Goal: Information Seeking & Learning: Learn about a topic

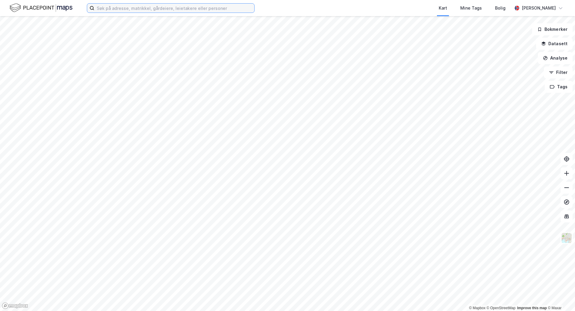
click at [210, 7] on input at bounding box center [174, 8] width 160 height 9
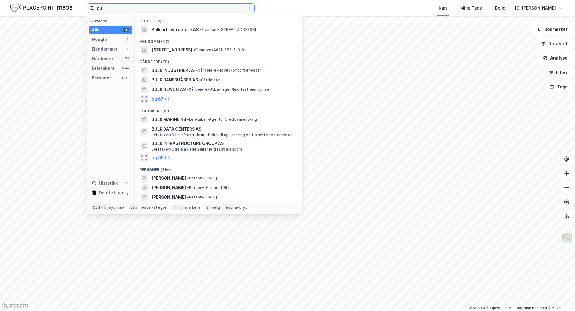
type input "b"
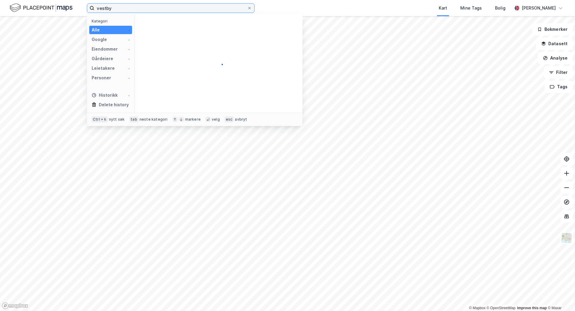
type input "vestby"
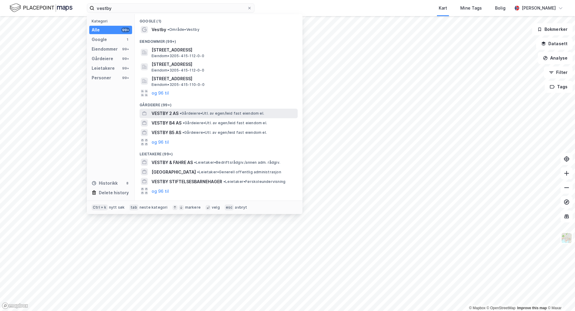
click at [175, 111] on span "VESTBY 2 AS" at bounding box center [165, 113] width 27 height 7
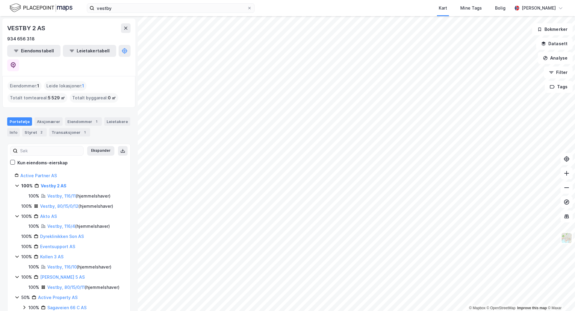
click at [396, 0] on html "vestby Kart Mine Tags Bolig [PERSON_NAME] © Mapbox © OpenStreetMap Improve this…" at bounding box center [287, 155] width 575 height 311
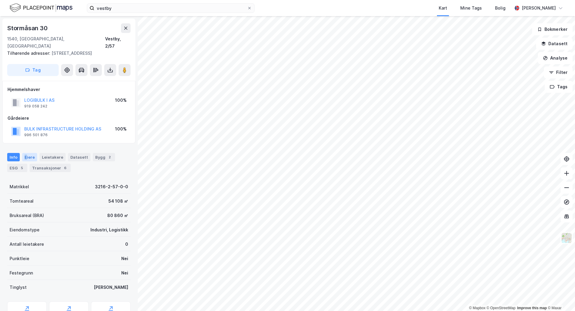
click at [25, 153] on div "Eiere" at bounding box center [29, 157] width 15 height 8
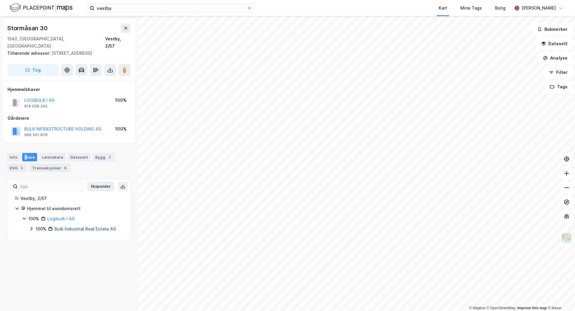
click at [58, 227] on link "Bulk Industrial Real Estate AS" at bounding box center [85, 229] width 61 height 5
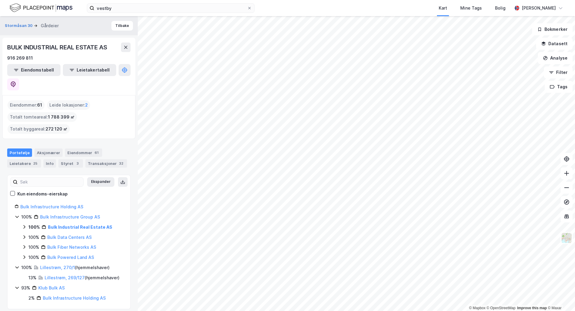
click at [26, 225] on icon at bounding box center [24, 227] width 5 height 5
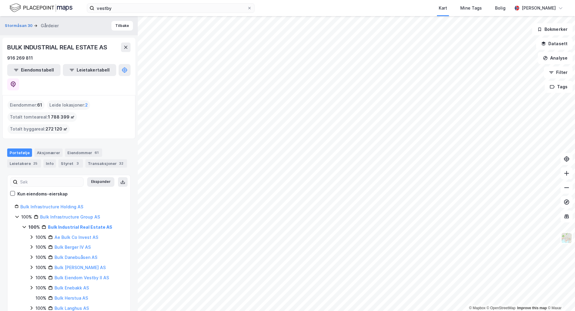
click at [17, 215] on icon at bounding box center [17, 217] width 5 height 5
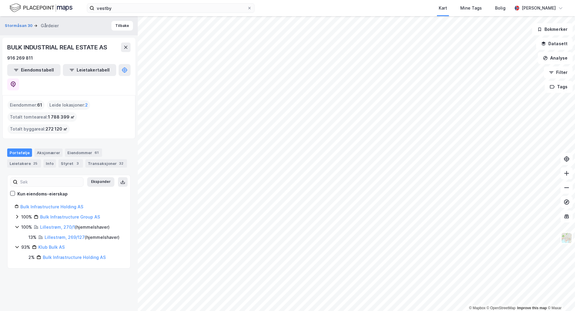
click at [17, 215] on icon at bounding box center [17, 217] width 2 height 4
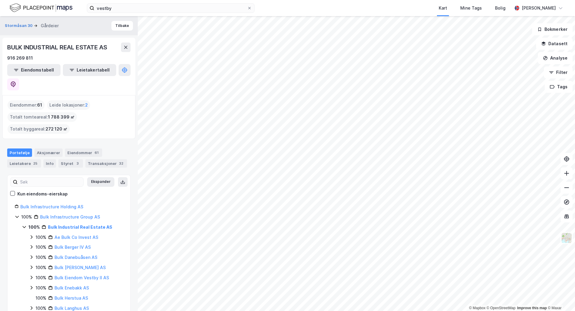
click at [23, 226] on icon at bounding box center [23, 227] width 3 height 2
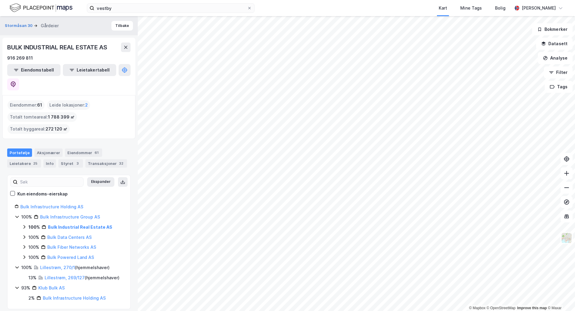
click at [23, 225] on icon at bounding box center [24, 227] width 5 height 5
